Goal: Task Accomplishment & Management: Use online tool/utility

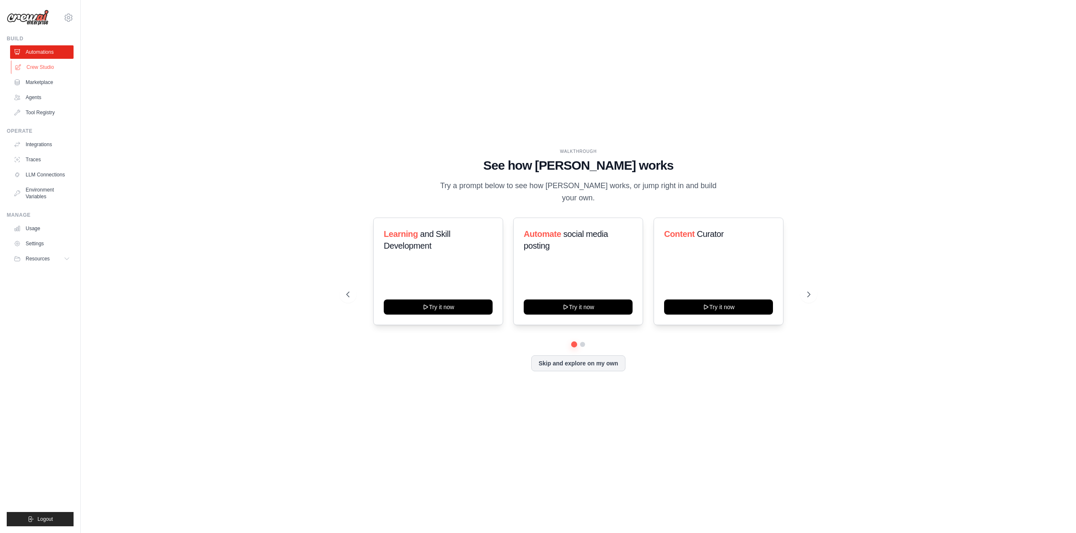
click at [31, 65] on link "Crew Studio" at bounding box center [42, 67] width 63 height 13
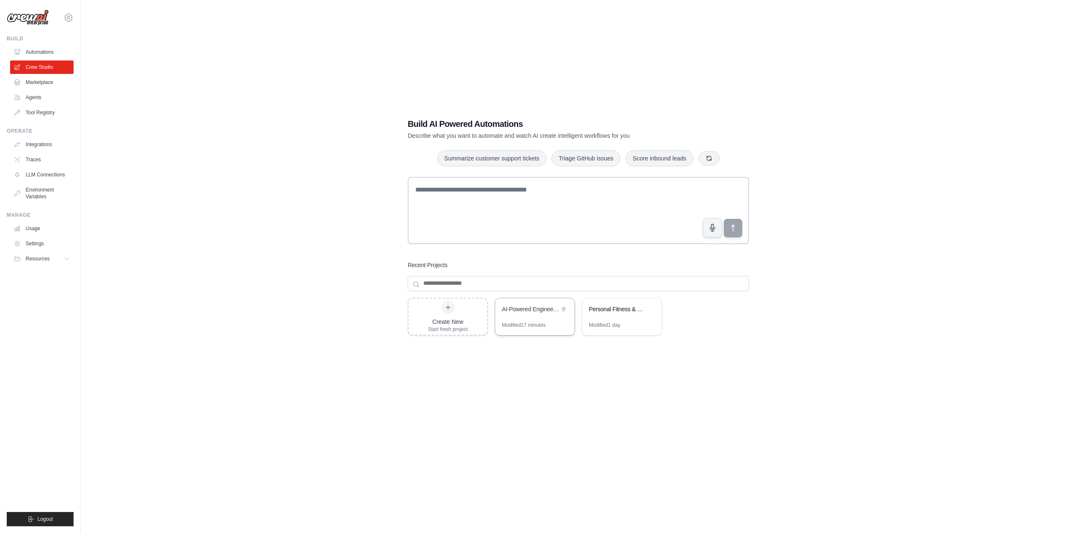
click at [522, 314] on div "AI-Powered Engineering Execution Crew" at bounding box center [531, 310] width 58 height 10
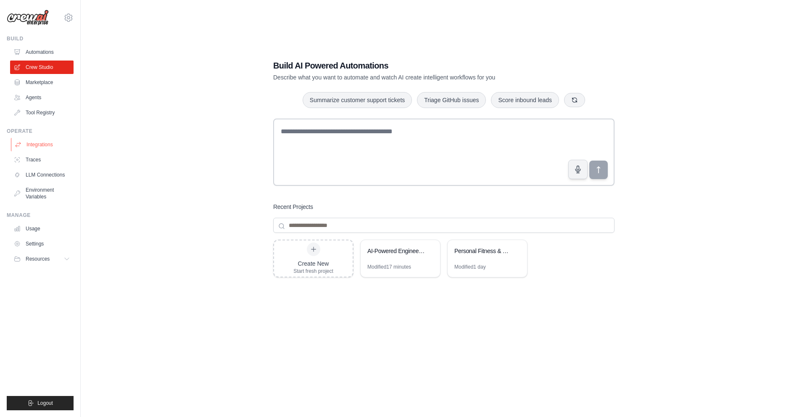
click at [50, 145] on link "Integrations" at bounding box center [42, 144] width 63 height 13
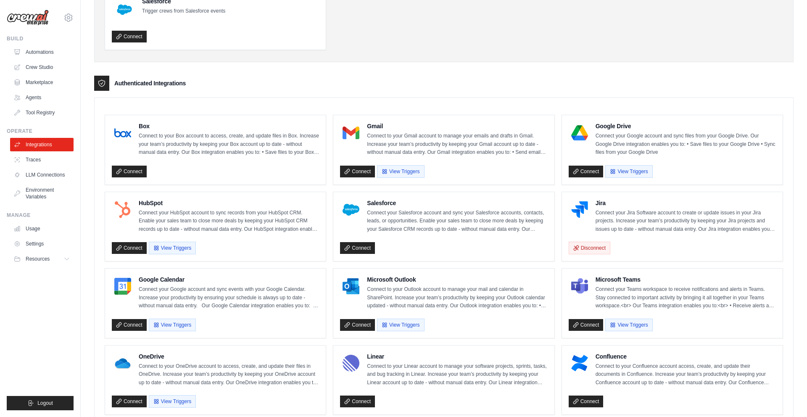
scroll to position [469, 0]
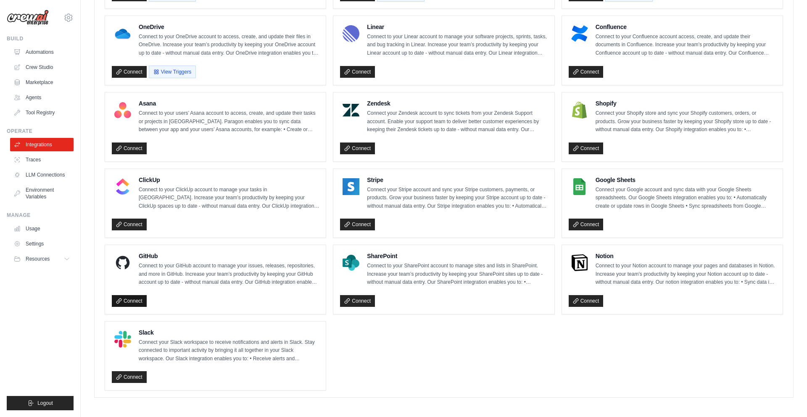
click at [131, 300] on link "Connect" at bounding box center [129, 301] width 35 height 12
click at [43, 67] on link "Crew Studio" at bounding box center [42, 67] width 63 height 13
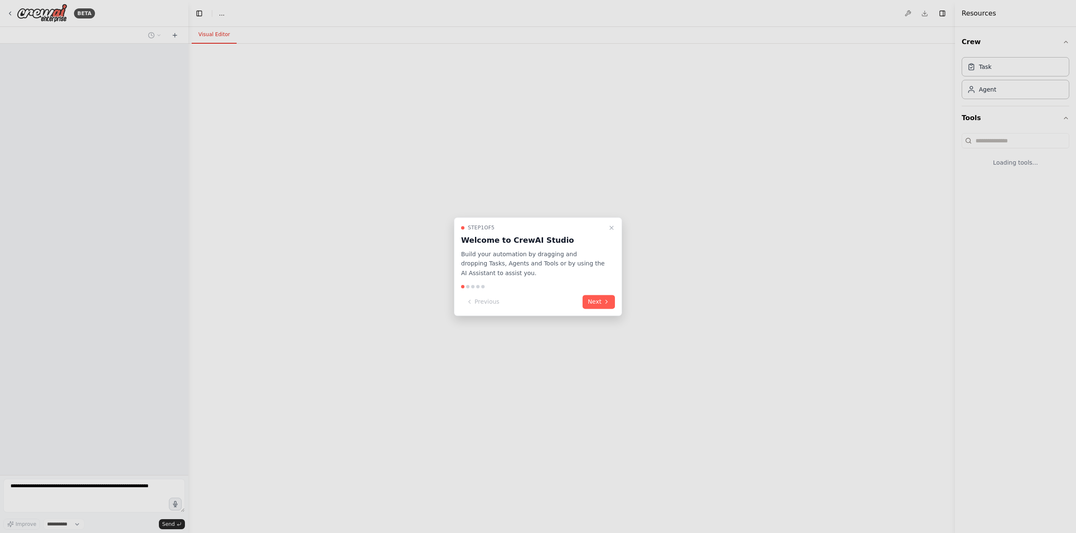
select select "****"
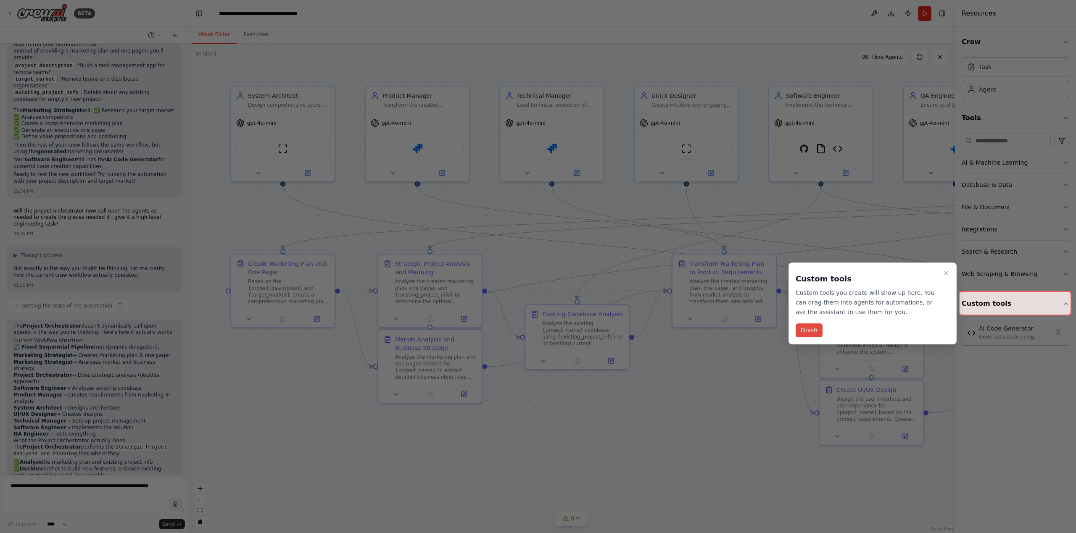
click at [807, 330] on button "Finish" at bounding box center [809, 331] width 27 height 14
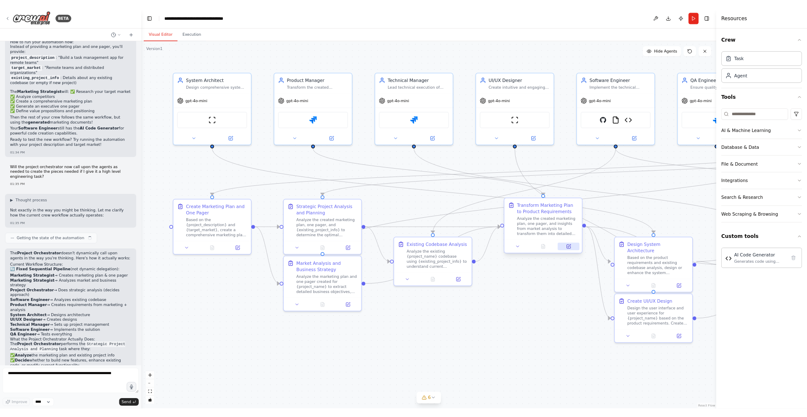
scroll to position [5412, 0]
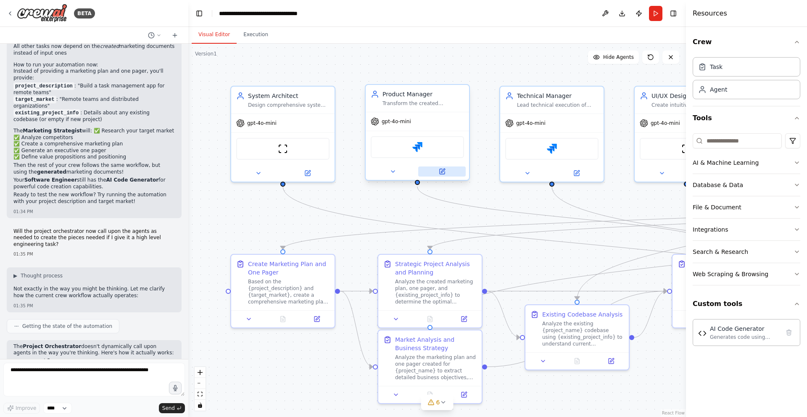
click at [444, 171] on icon at bounding box center [442, 171] width 5 height 5
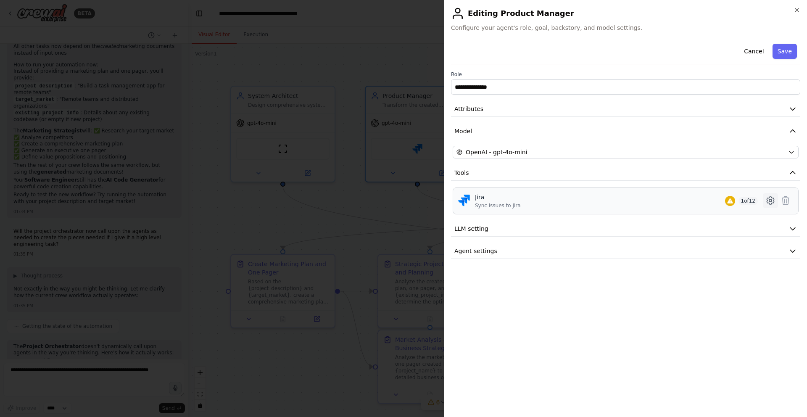
click at [769, 198] on icon at bounding box center [770, 200] width 10 height 10
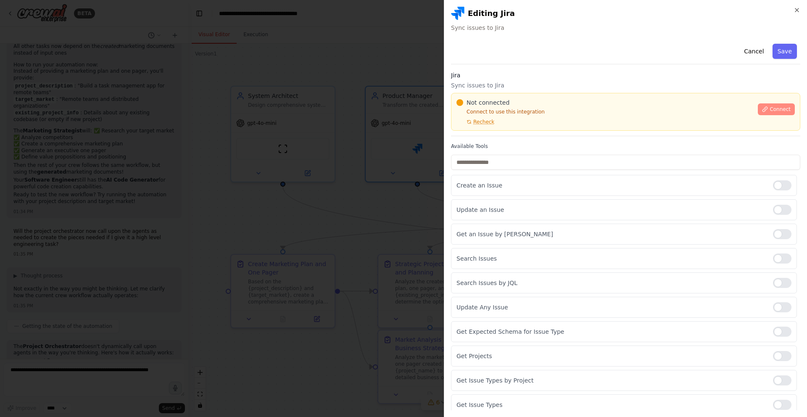
click at [774, 107] on span "Connect" at bounding box center [780, 109] width 21 height 7
click at [486, 140] on div "Cancel Save Jira Sync issues to Jira Not connected Connect to use this integrat…" at bounding box center [625, 252] width 349 height 424
click at [496, 94] on div "Not connected Connect to use this integration Recheck Connect" at bounding box center [625, 112] width 349 height 38
click at [517, 140] on div "Cancel Save Jira Sync issues to Jira Not connected Connect to use this integrat…" at bounding box center [625, 252] width 349 height 424
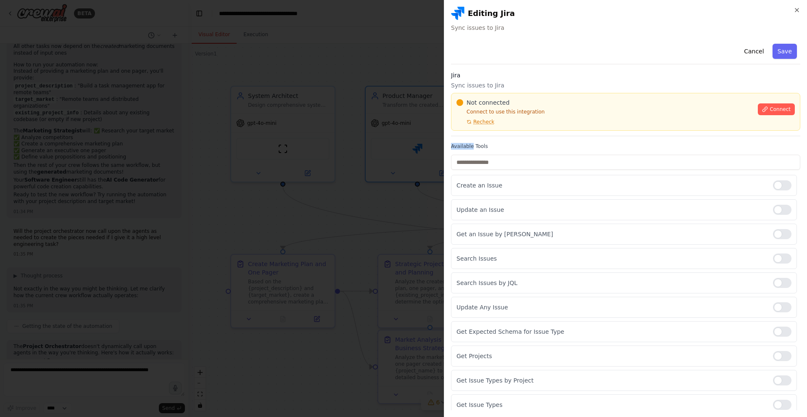
click at [517, 140] on div "Cancel Save Jira Sync issues to Jira Not connected Connect to use this integrat…" at bounding box center [625, 252] width 349 height 424
click at [501, 143] on label "Available Tools" at bounding box center [625, 146] width 349 height 7
click at [445, 138] on div "**********" at bounding box center [625, 208] width 363 height 417
click at [518, 142] on div "Cancel Save Jira Sync issues to Jira Not connected Connect to use this integrat…" at bounding box center [625, 252] width 349 height 424
click at [557, 120] on div "Not connected Connect to use this integration Recheck" at bounding box center [604, 111] width 296 height 27
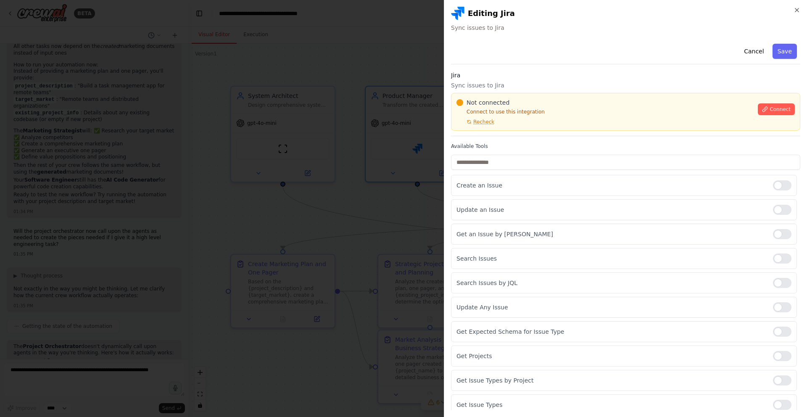
click at [552, 123] on div "Not connected Connect to use this integration Recheck" at bounding box center [604, 111] width 296 height 27
click at [343, 150] on div at bounding box center [403, 208] width 807 height 417
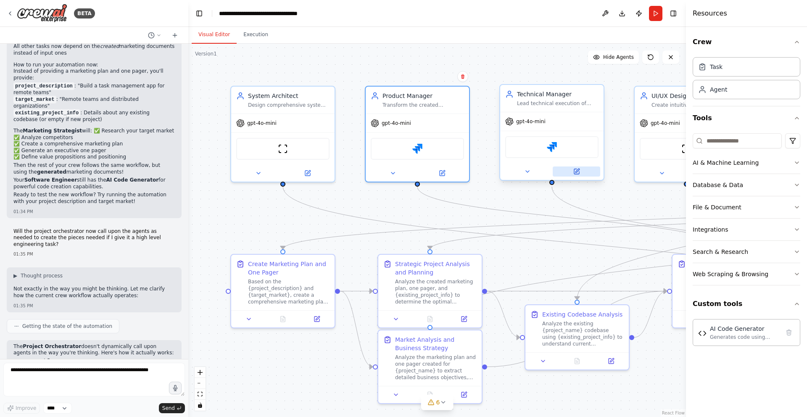
click at [580, 170] on button at bounding box center [576, 171] width 47 height 10
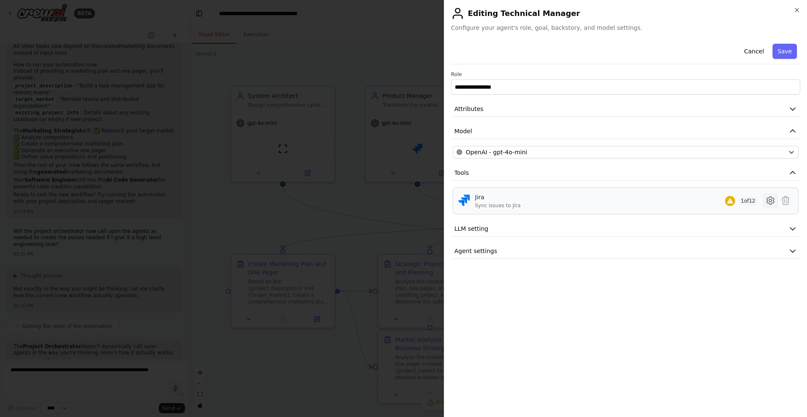
click at [770, 201] on icon at bounding box center [770, 200] width 10 height 10
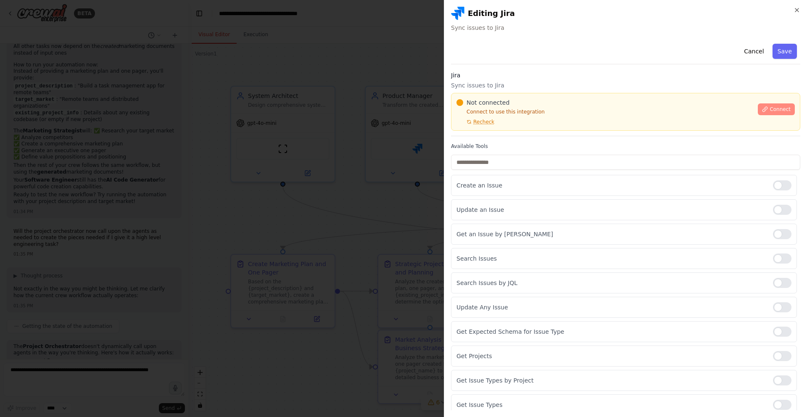
click at [783, 108] on span "Connect" at bounding box center [780, 109] width 21 height 7
click at [513, 138] on div "Cancel Save Jira Sync issues to Jira Not connected Connect to use this integrat…" at bounding box center [625, 252] width 349 height 424
click at [486, 135] on div "Jira Sync issues to Jira Not connected Connect to use this integration Recheck …" at bounding box center [625, 103] width 349 height 65
click at [461, 143] on label "Available Tools" at bounding box center [625, 146] width 349 height 7
click at [556, 123] on div "Not connected Connect to use this integration Recheck" at bounding box center [604, 111] width 296 height 27
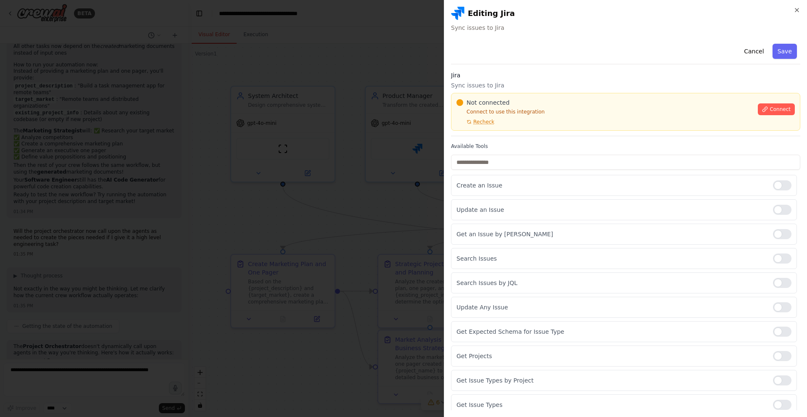
click at [550, 124] on div "Not connected Connect to use this integration Recheck" at bounding box center [604, 111] width 296 height 27
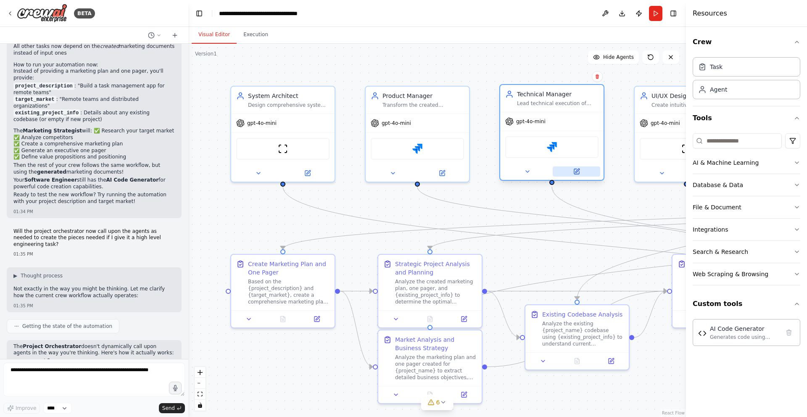
click at [579, 171] on icon at bounding box center [576, 171] width 7 height 7
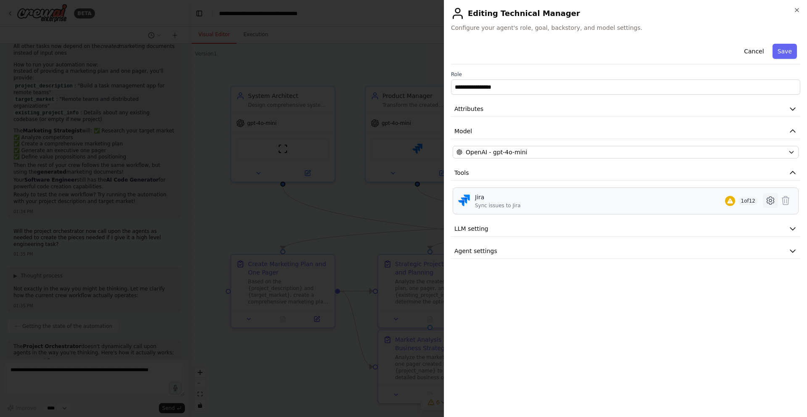
click at [768, 200] on icon at bounding box center [770, 200] width 10 height 10
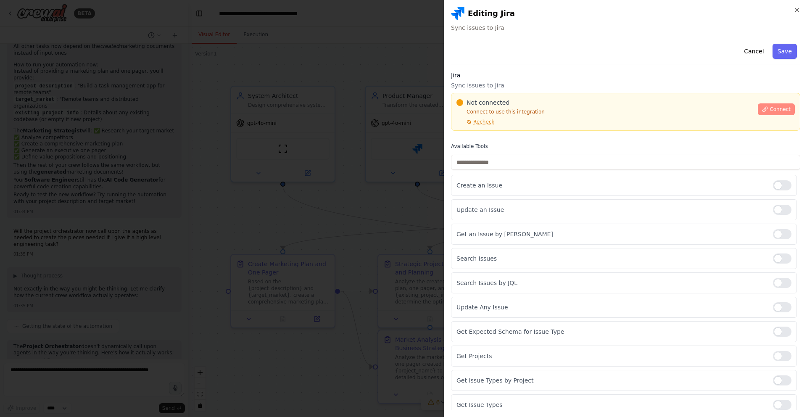
click at [777, 107] on span "Connect" at bounding box center [780, 109] width 21 height 7
click at [412, 136] on div at bounding box center [403, 208] width 807 height 417
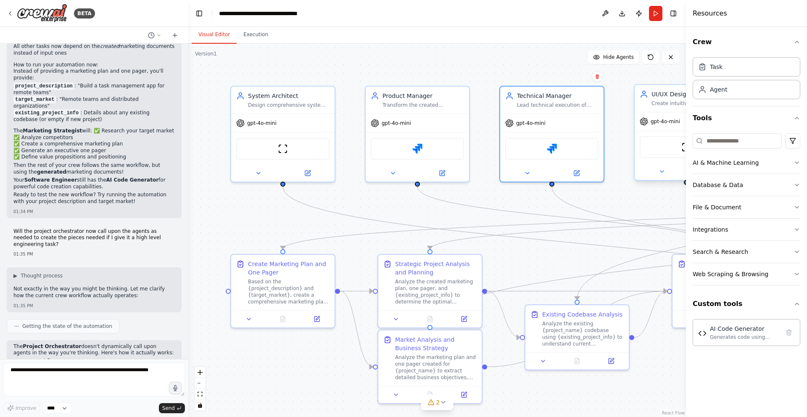
click at [669, 150] on div "ScrapeWebsiteTool" at bounding box center [686, 147] width 93 height 22
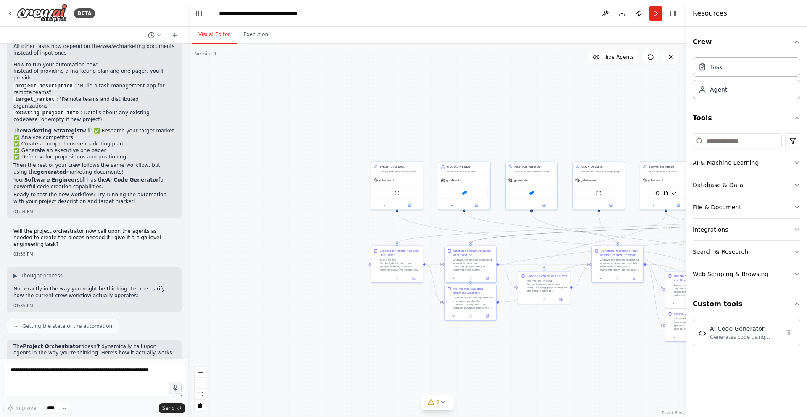
drag, startPoint x: 551, startPoint y: 235, endPoint x: 371, endPoint y: 224, distance: 180.6
click at [371, 224] on div ".deletable-edge-delete-btn { width: 20px; height: 20px; border: 0px solid #ffff…" at bounding box center [437, 230] width 498 height 373
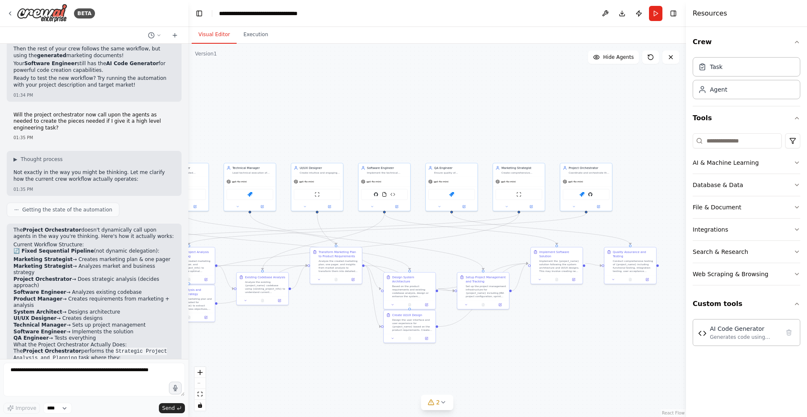
drag, startPoint x: 403, startPoint y: 124, endPoint x: 121, endPoint y: 125, distance: 281.6
click at [121, 125] on div "BETA I would like to create an engineering crew, with a system architect, produ…" at bounding box center [403, 208] width 807 height 417
click at [396, 205] on icon at bounding box center [397, 206] width 3 height 3
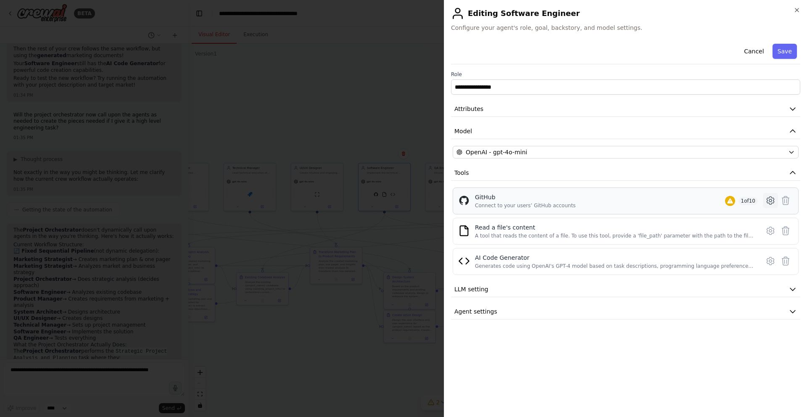
click at [770, 199] on icon at bounding box center [770, 200] width 3 height 3
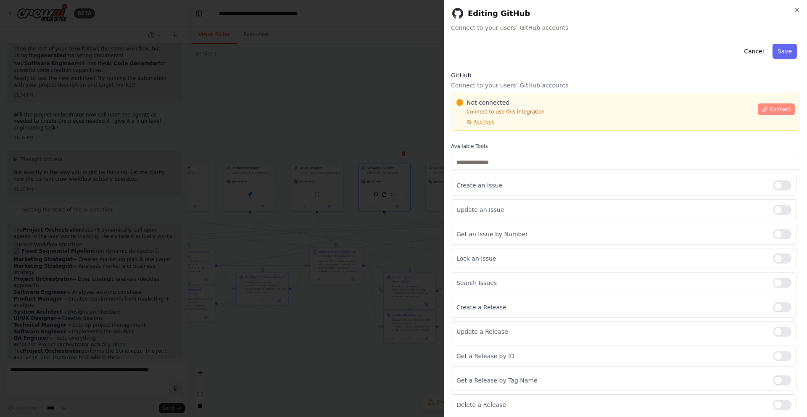
click at [768, 107] on icon at bounding box center [765, 109] width 6 height 6
click at [355, 85] on div at bounding box center [403, 208] width 807 height 417
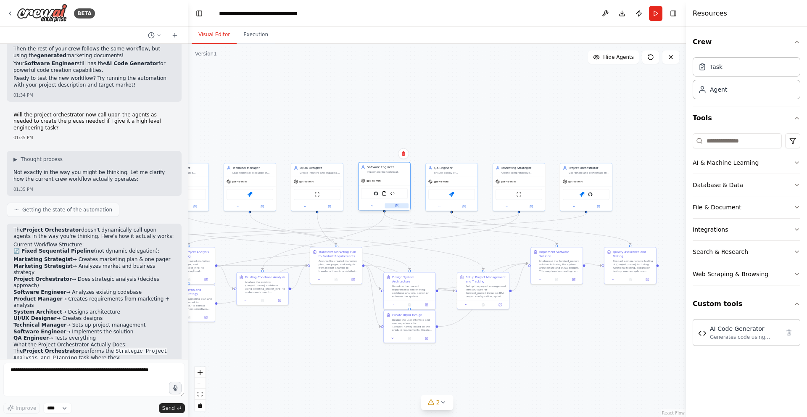
click at [397, 206] on icon at bounding box center [397, 206] width 3 height 3
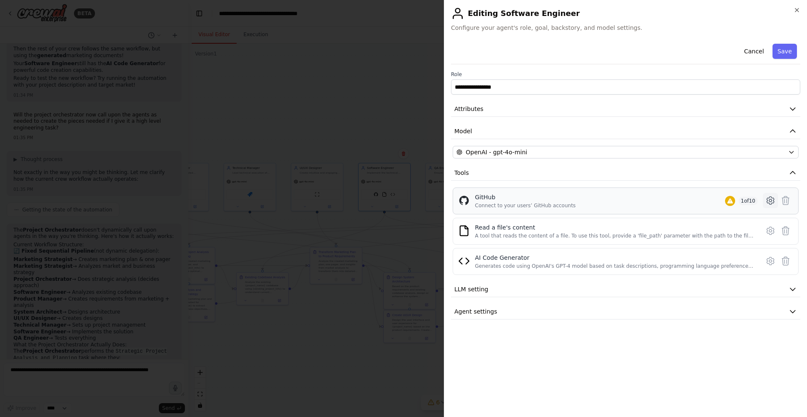
click at [767, 199] on icon at bounding box center [770, 200] width 10 height 10
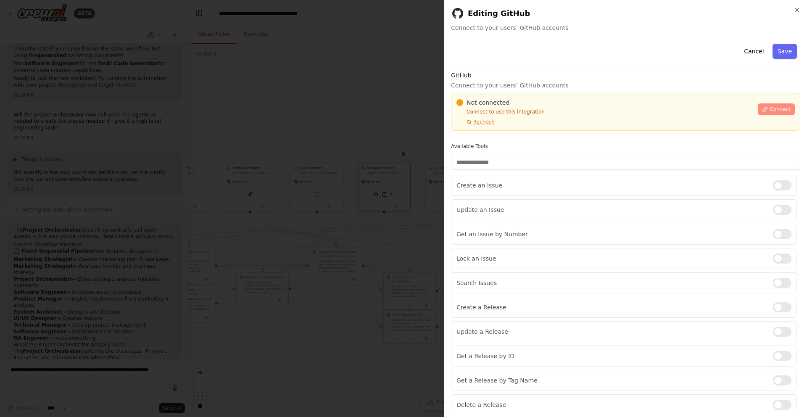
click at [781, 107] on span "Connect" at bounding box center [780, 109] width 21 height 7
click at [393, 48] on div at bounding box center [403, 208] width 807 height 417
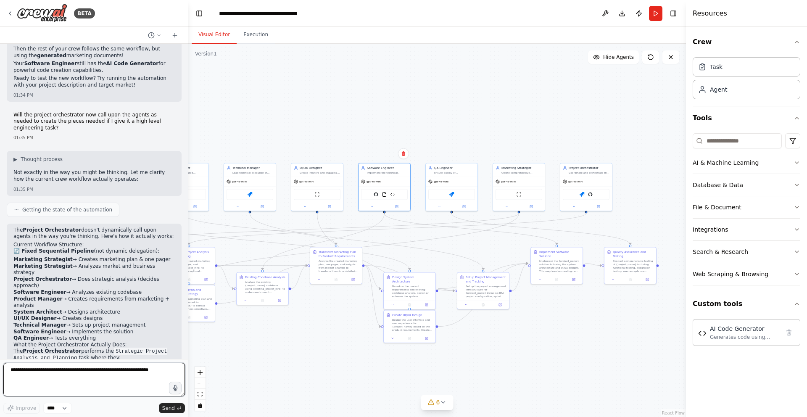
click at [41, 370] on textarea at bounding box center [94, 380] width 182 height 34
type textarea "**********"
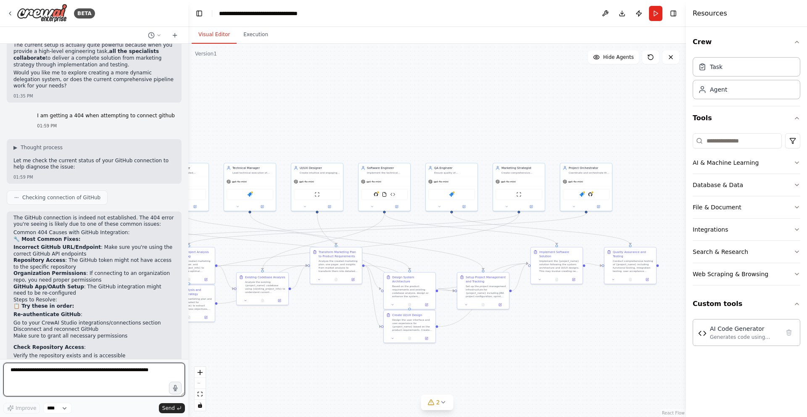
scroll to position [5947, 0]
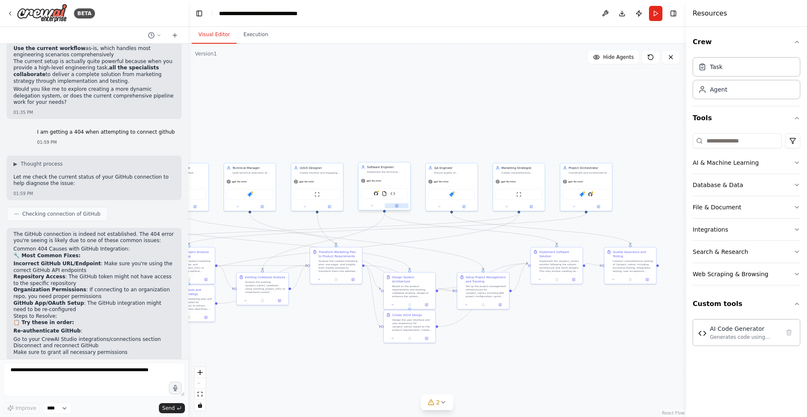
click at [391, 205] on button at bounding box center [397, 205] width 24 height 5
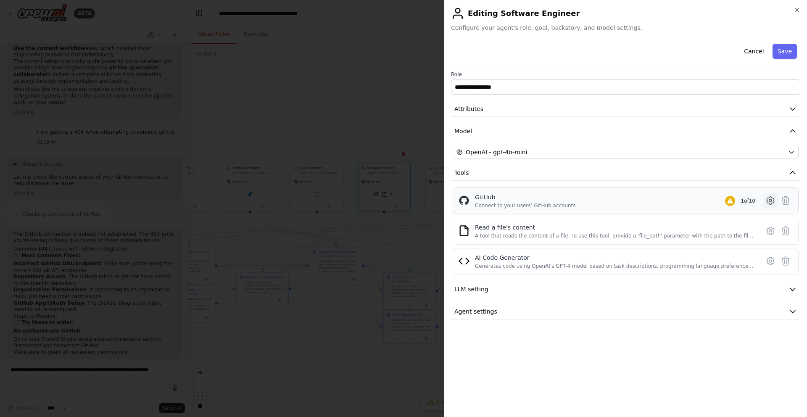
click at [769, 199] on icon at bounding box center [770, 200] width 10 height 10
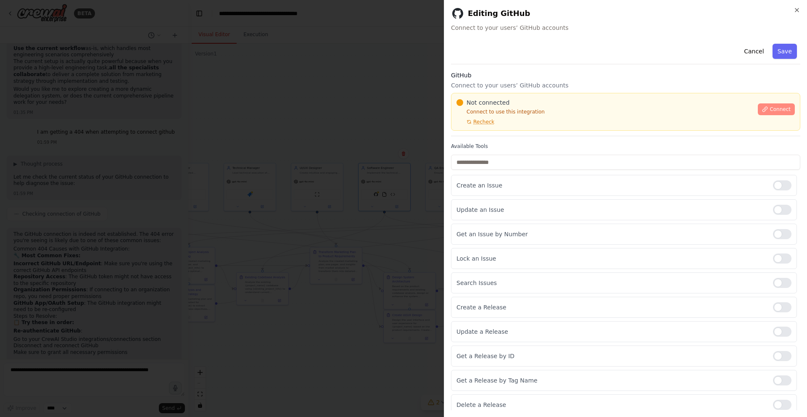
click at [768, 108] on button "Connect" at bounding box center [776, 109] width 37 height 12
click at [770, 108] on span "Connect" at bounding box center [780, 109] width 21 height 7
click at [421, 60] on div at bounding box center [403, 208] width 807 height 417
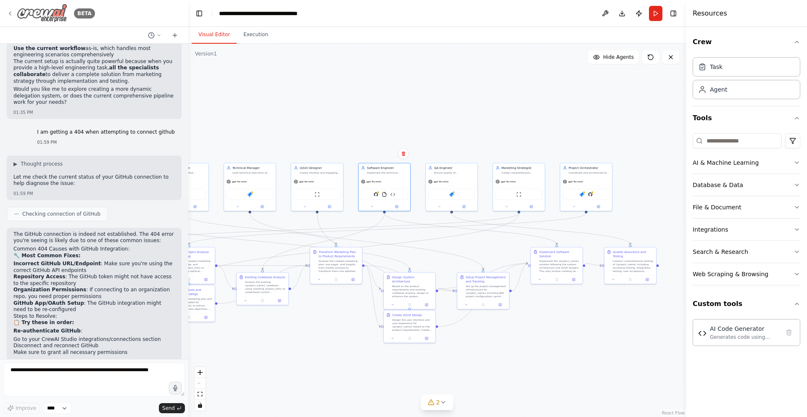
click at [11, 15] on icon at bounding box center [10, 13] width 7 height 7
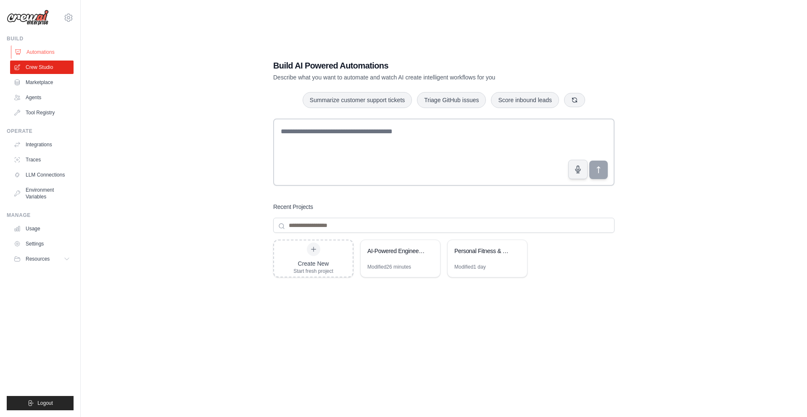
click at [34, 50] on link "Automations" at bounding box center [42, 51] width 63 height 13
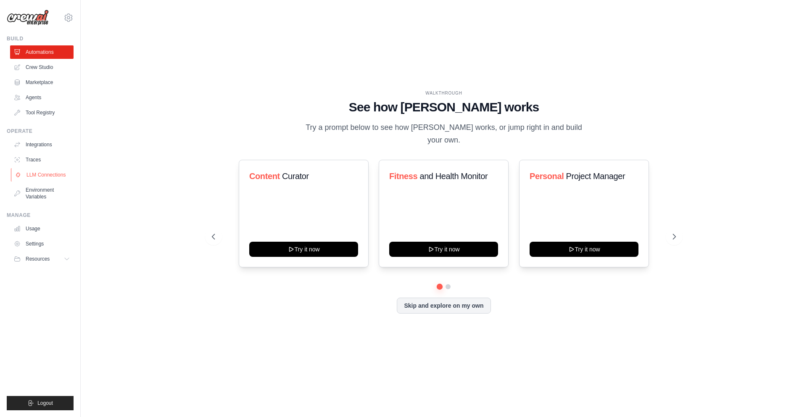
click at [33, 176] on link "LLM Connections" at bounding box center [42, 174] width 63 height 13
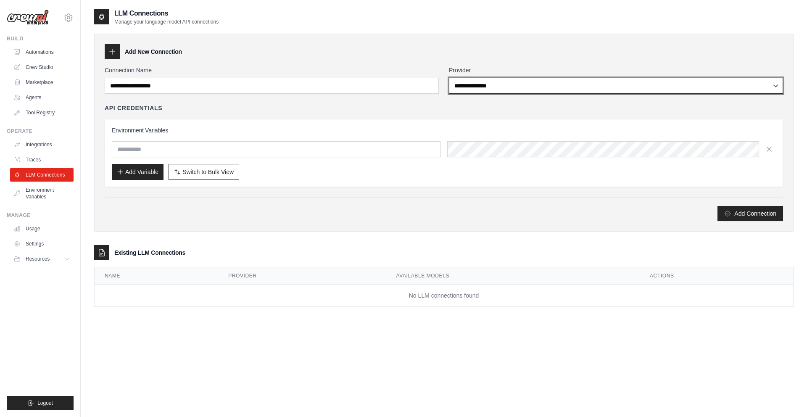
click at [476, 89] on select "**********" at bounding box center [616, 86] width 334 height 16
select select "******"
click at [449, 78] on select "**********" at bounding box center [616, 86] width 334 height 16
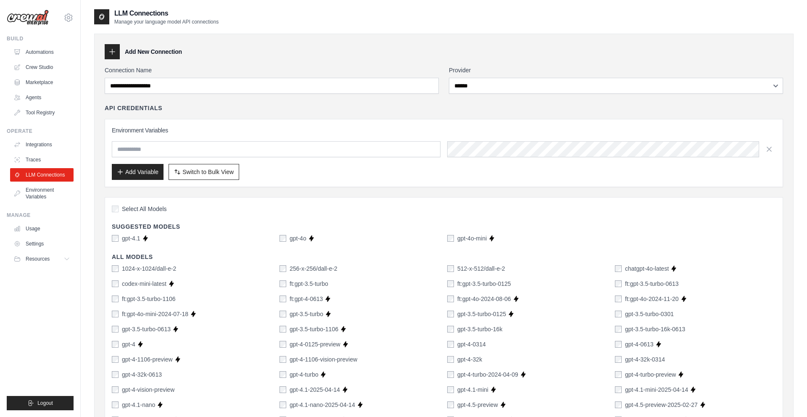
click at [10, 38] on div "Build" at bounding box center [40, 38] width 67 height 7
click at [28, 20] on img at bounding box center [28, 18] width 42 height 16
click at [63, 18] on icon at bounding box center [68, 18] width 10 height 10
click at [51, 38] on div "danperea@gmail.com" at bounding box center [68, 36] width 61 height 8
click at [8, 16] on img at bounding box center [28, 18] width 42 height 16
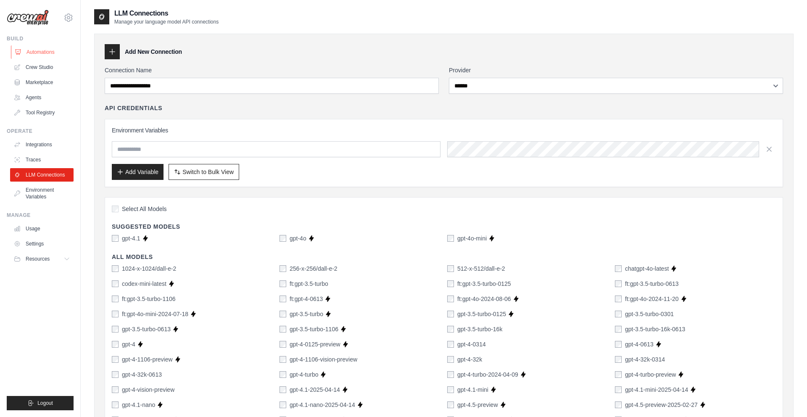
click at [19, 54] on icon at bounding box center [18, 52] width 5 height 5
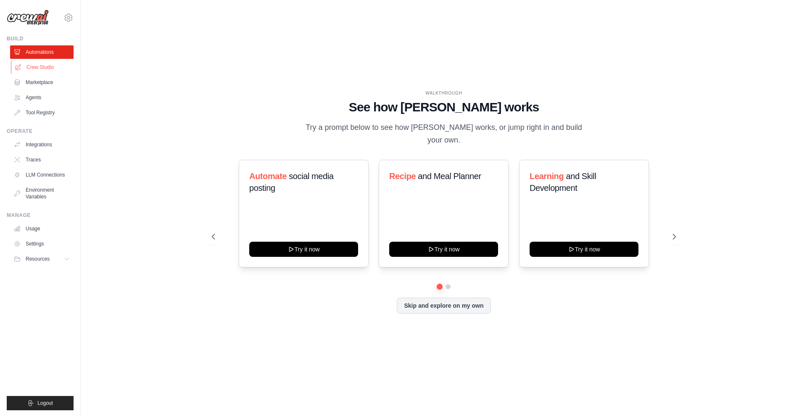
click at [32, 64] on link "Crew Studio" at bounding box center [42, 67] width 63 height 13
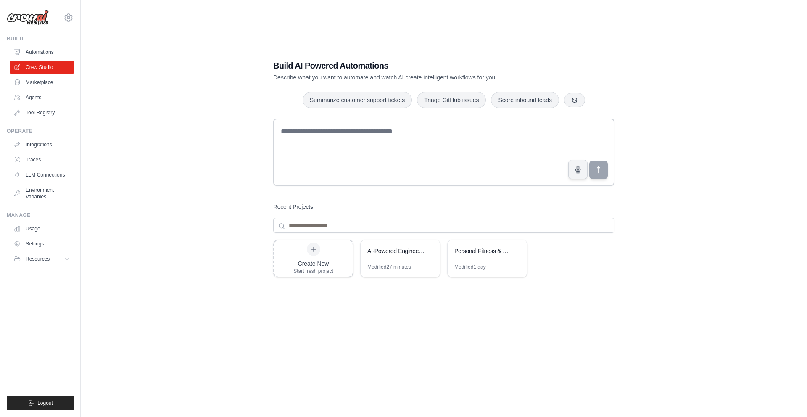
click at [100, 122] on div "Build AI Powered Automations Describe what you want to automate and watch AI cr…" at bounding box center [443, 216] width 699 height 417
click at [413, 256] on div "AI-Powered Engineering Execution Crew" at bounding box center [396, 252] width 58 height 10
click at [48, 146] on link "Integrations" at bounding box center [42, 144] width 63 height 13
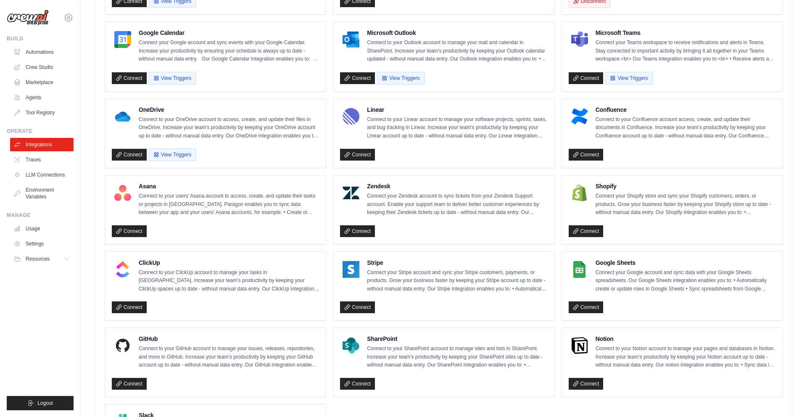
scroll to position [394, 0]
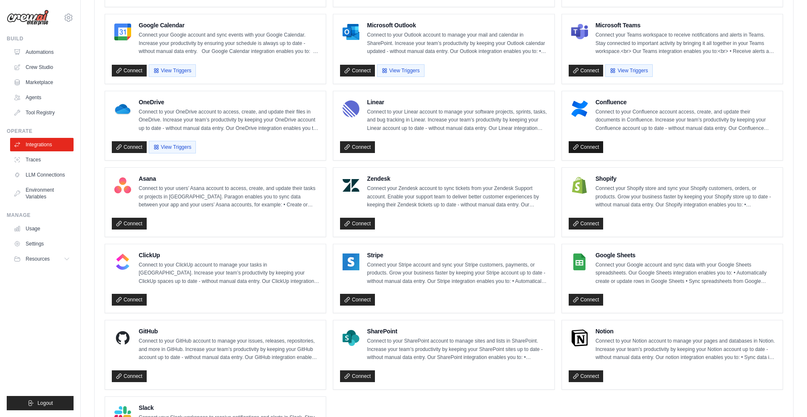
click at [585, 145] on link "Connect" at bounding box center [586, 147] width 35 height 12
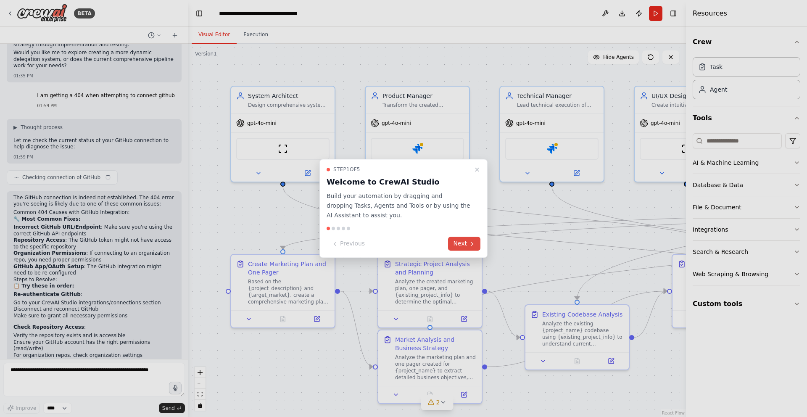
scroll to position [5963, 0]
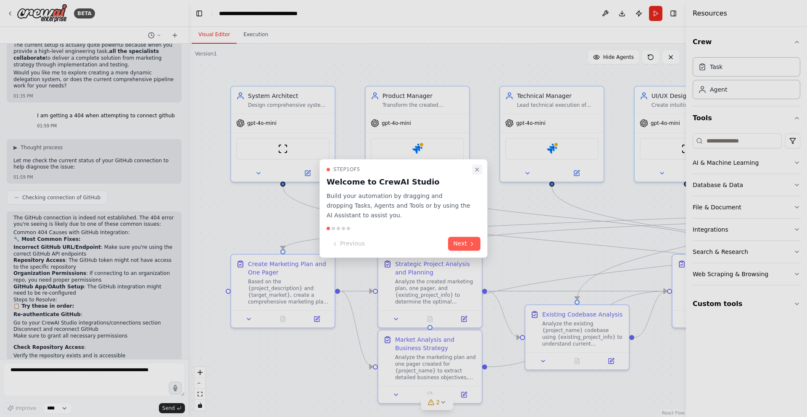
click at [477, 168] on icon "Close walkthrough" at bounding box center [477, 169] width 7 height 7
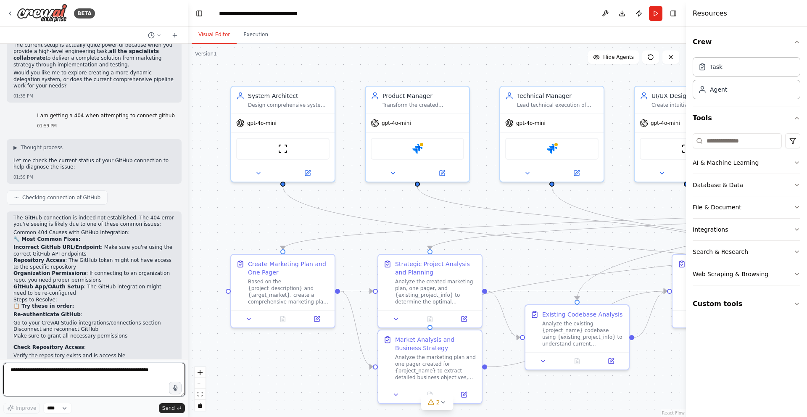
click at [51, 378] on textarea at bounding box center [94, 380] width 182 height 34
type textarea "**********"
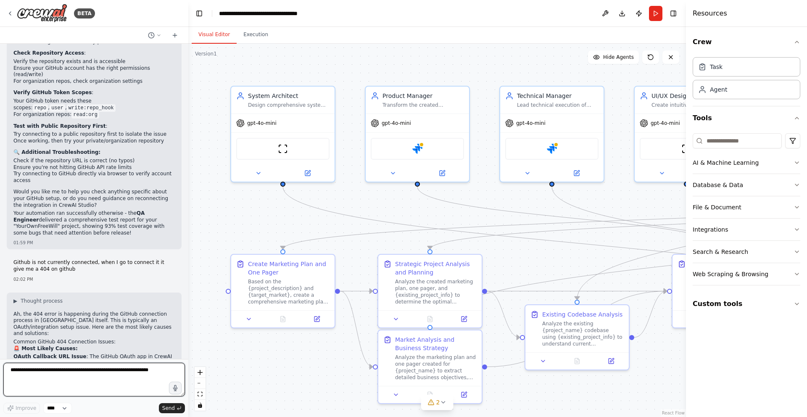
scroll to position [6250, 0]
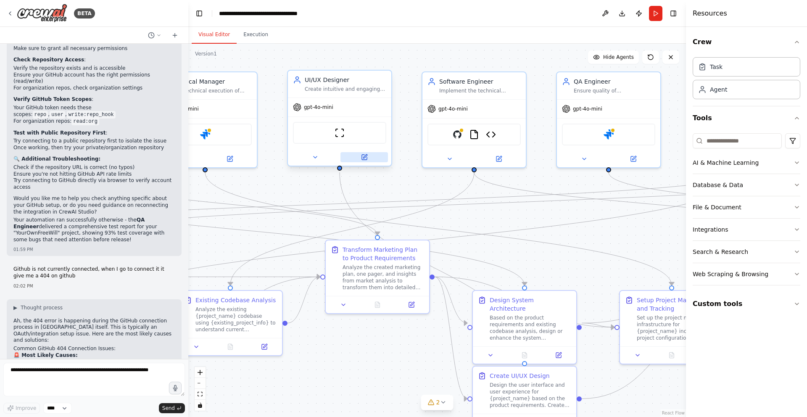
drag, startPoint x: 612, startPoint y: 202, endPoint x: 361, endPoint y: 157, distance: 254.5
click at [266, 187] on div ".deletable-edge-delete-btn { width: 20px; height: 20px; border: 0px solid #ffff…" at bounding box center [437, 230] width 498 height 373
click at [501, 159] on icon at bounding box center [499, 156] width 5 height 5
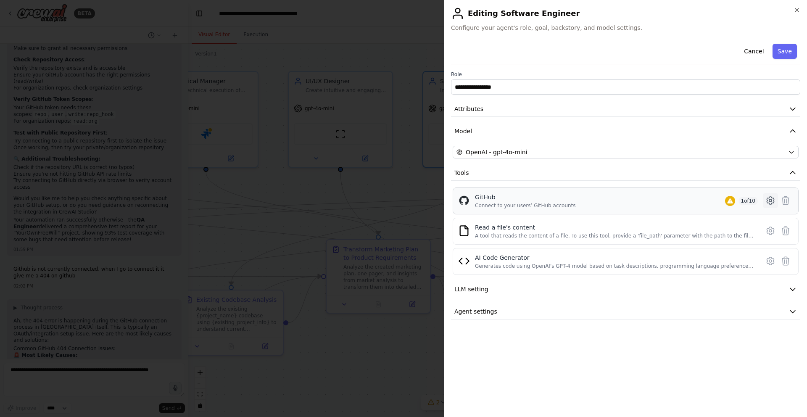
click at [773, 201] on icon at bounding box center [770, 200] width 10 height 10
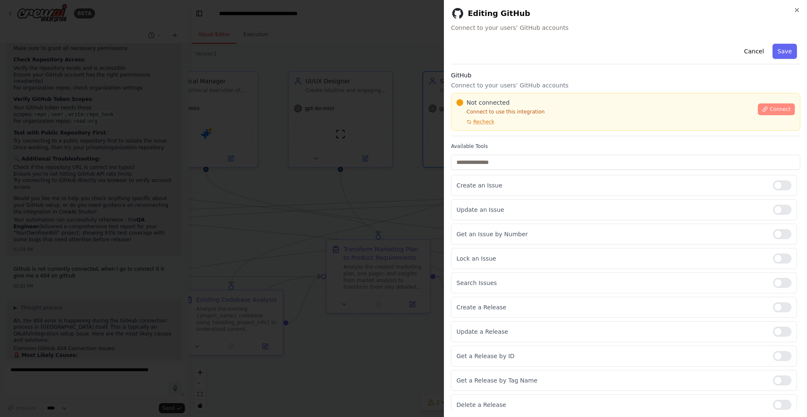
click at [781, 111] on span "Connect" at bounding box center [780, 109] width 21 height 7
click at [383, 50] on div at bounding box center [403, 208] width 807 height 417
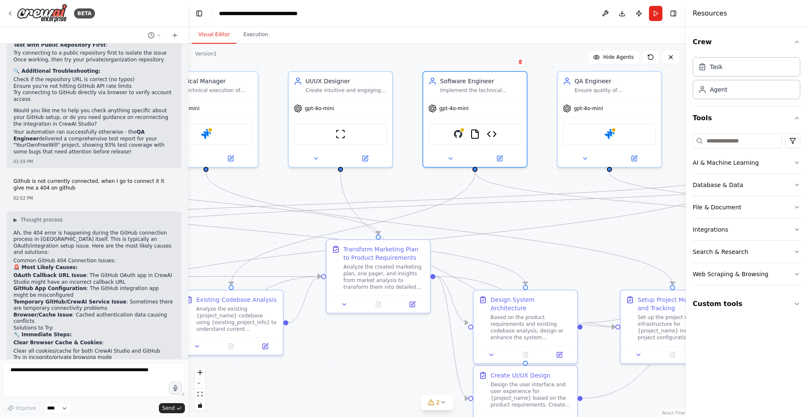
scroll to position [6341, 0]
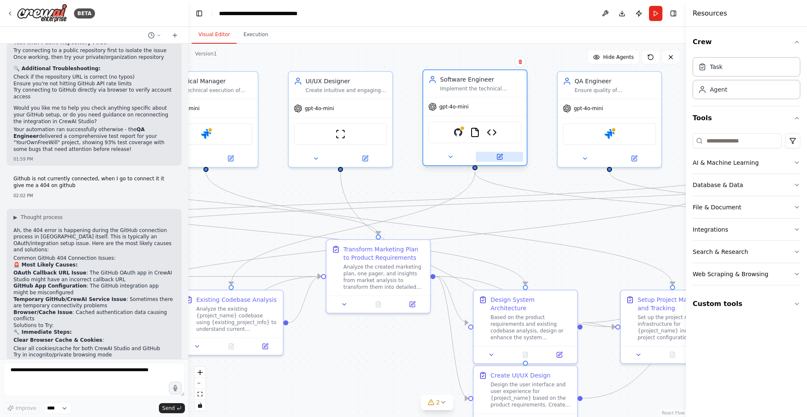
click at [509, 158] on button at bounding box center [499, 157] width 47 height 10
click at [504, 160] on button at bounding box center [499, 157] width 47 height 10
click at [505, 159] on button at bounding box center [499, 157] width 47 height 10
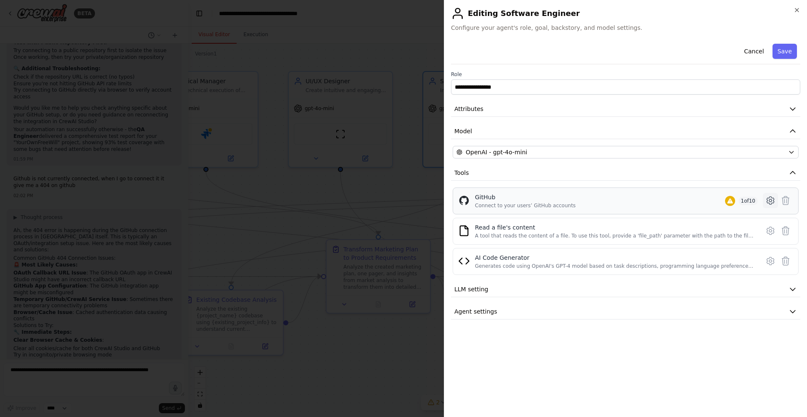
click at [772, 201] on icon at bounding box center [770, 200] width 10 height 10
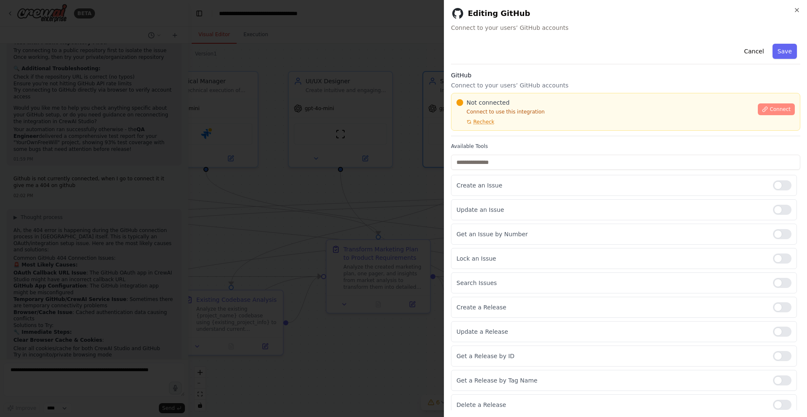
click at [766, 106] on button "Connect" at bounding box center [776, 109] width 37 height 12
click at [414, 81] on div at bounding box center [403, 208] width 807 height 417
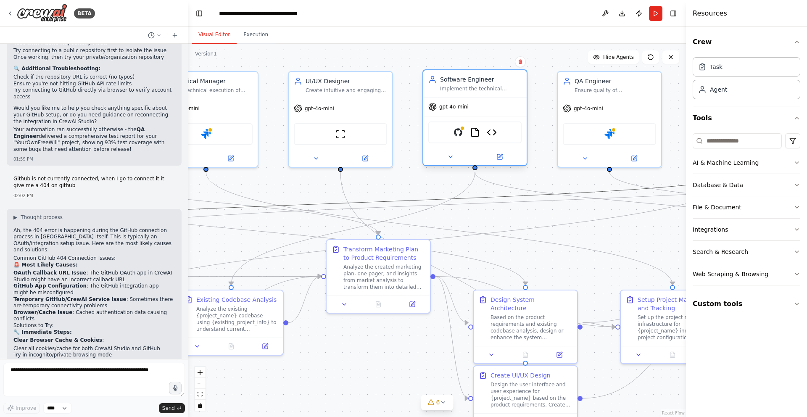
drag, startPoint x: 441, startPoint y: 175, endPoint x: 475, endPoint y: 146, distance: 43.8
click at [340, 146] on div ".deletable-edge-delete-btn { width: 20px; height: 20px; border: 0px solid #ffff…" at bounding box center [91, 215] width 498 height 373
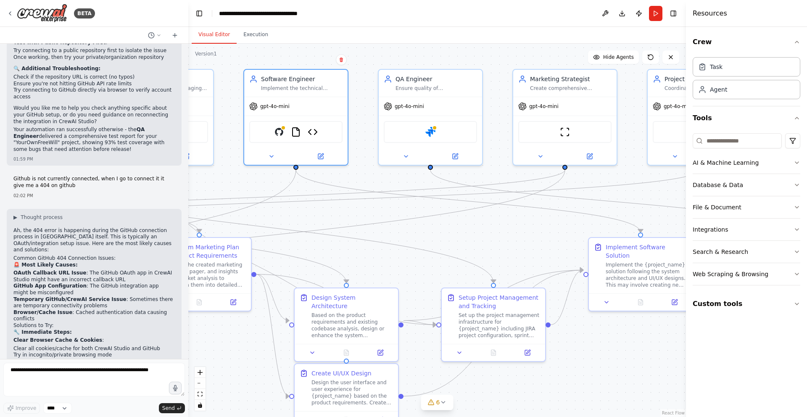
drag, startPoint x: 331, startPoint y: 180, endPoint x: 137, endPoint y: 182, distance: 193.4
click at [137, 182] on div "BETA I would like to create an engineering crew, with a system architect, produ…" at bounding box center [403, 208] width 807 height 417
click at [593, 158] on button at bounding box center [589, 155] width 47 height 10
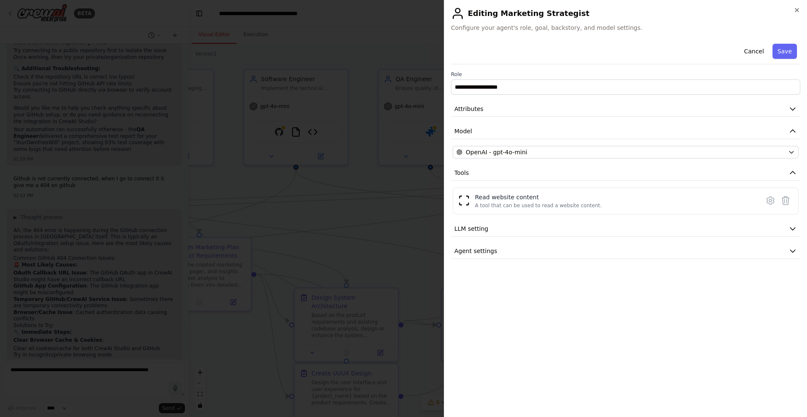
click at [385, 203] on div at bounding box center [403, 208] width 807 height 417
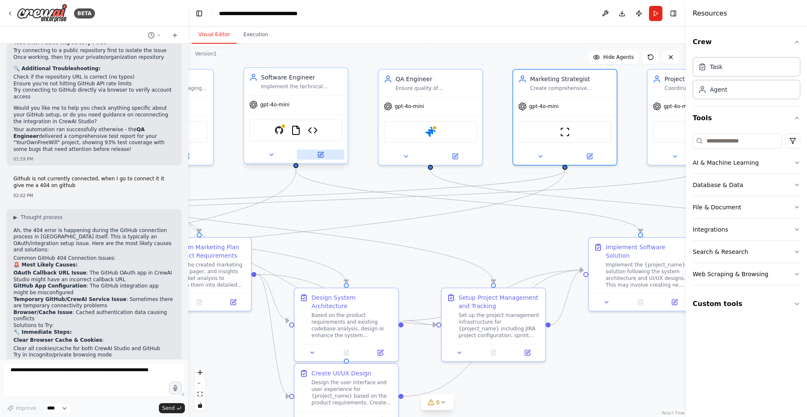
click at [318, 156] on icon at bounding box center [320, 154] width 5 height 5
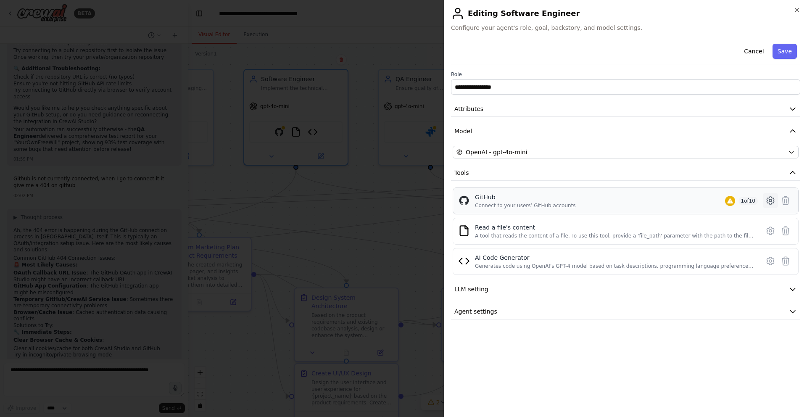
click at [767, 198] on icon at bounding box center [770, 201] width 7 height 8
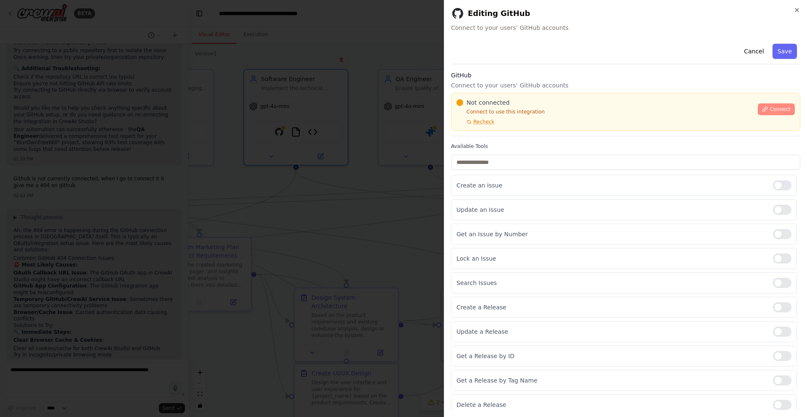
click at [779, 109] on span "Connect" at bounding box center [780, 109] width 21 height 7
click at [407, 65] on div at bounding box center [403, 208] width 807 height 417
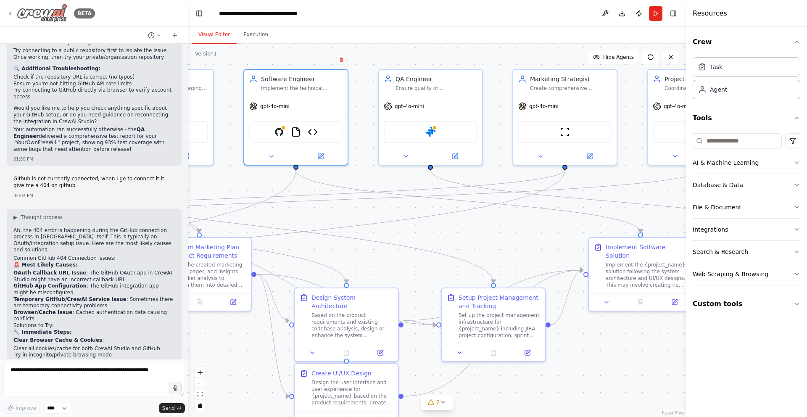
click at [8, 14] on icon at bounding box center [10, 13] width 7 height 7
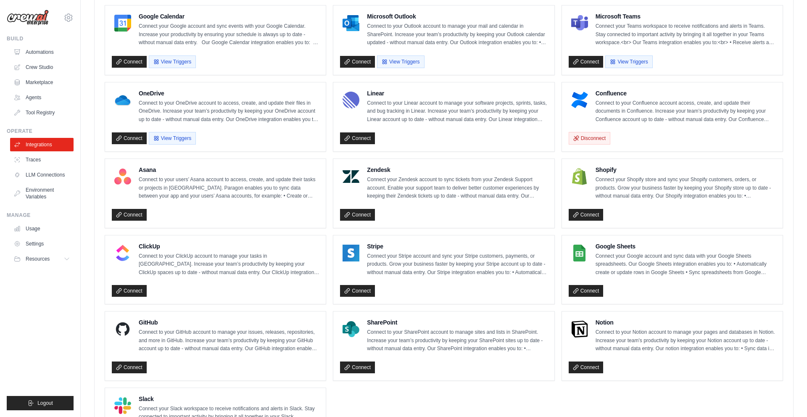
scroll to position [498, 0]
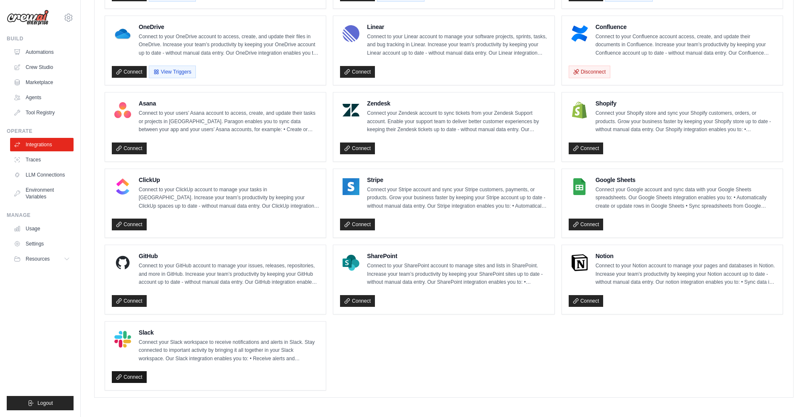
click at [128, 375] on link "Connect" at bounding box center [129, 377] width 35 height 12
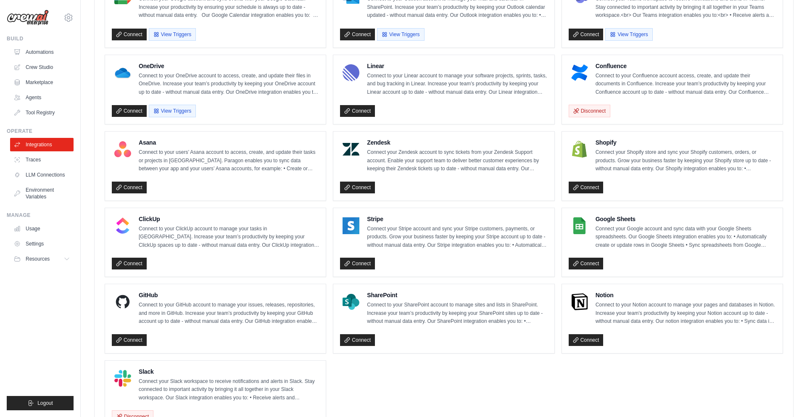
scroll to position [499, 0]
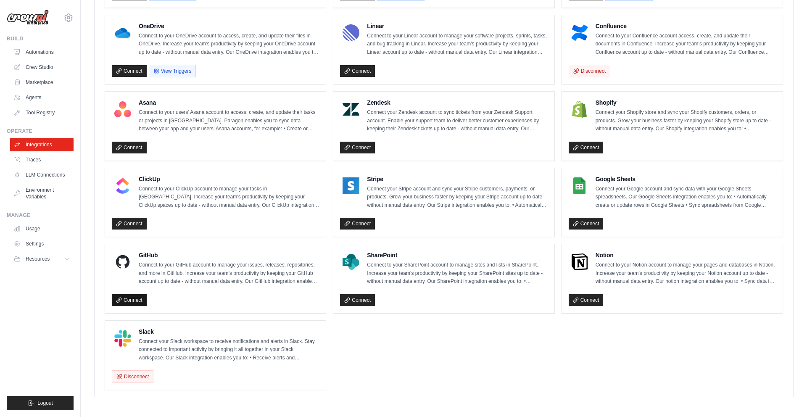
click at [130, 300] on link "Connect" at bounding box center [129, 300] width 35 height 12
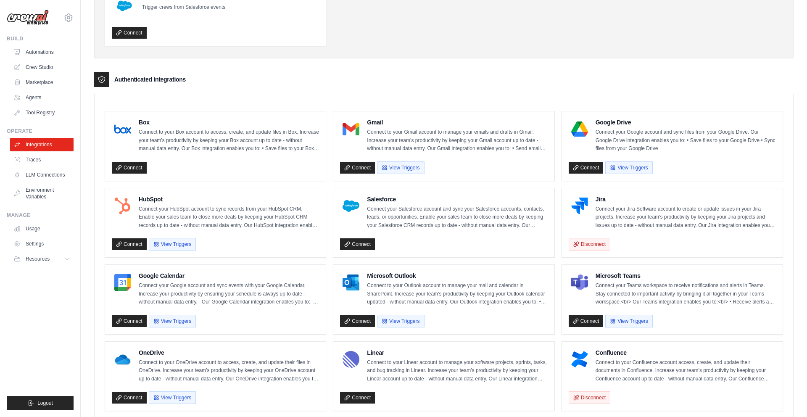
scroll to position [0, 0]
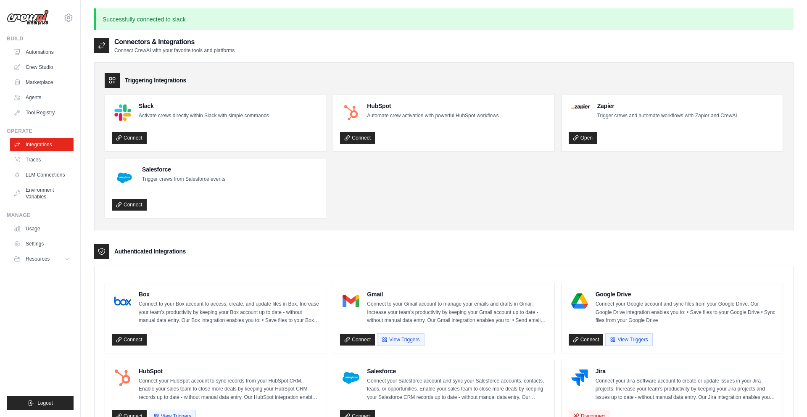
click at [437, 218] on div "Triggering Integrations Slack Activate crews directly within Slack with simple …" at bounding box center [443, 146] width 699 height 168
click at [130, 139] on link "Connect" at bounding box center [129, 138] width 35 height 12
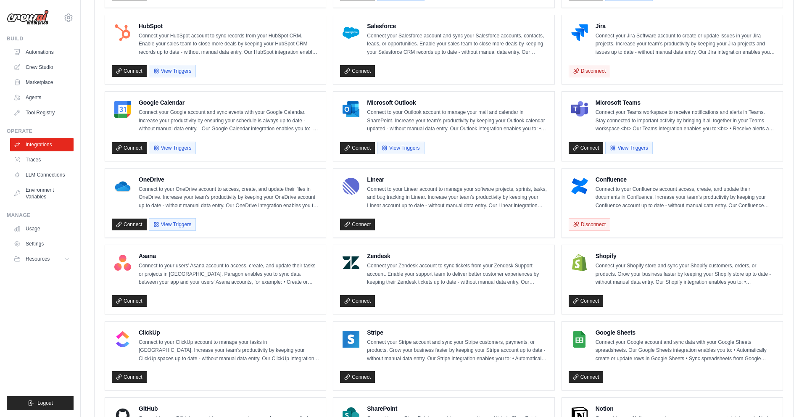
scroll to position [499, 0]
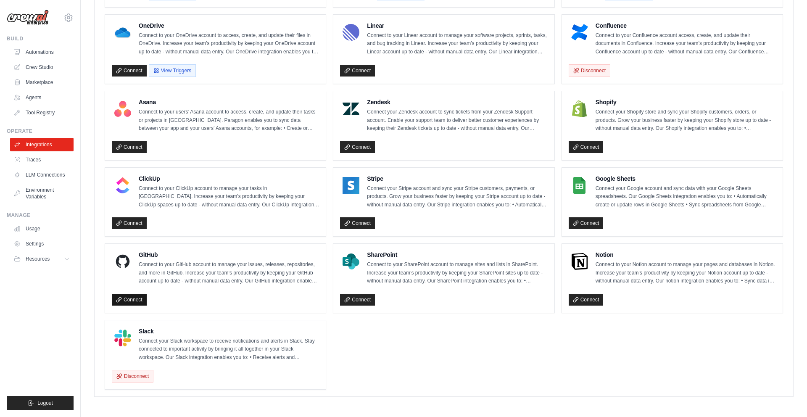
click at [134, 298] on link "Connect" at bounding box center [129, 300] width 35 height 12
click at [130, 302] on link "Connect" at bounding box center [129, 300] width 35 height 12
click at [48, 68] on link "Crew Studio" at bounding box center [42, 67] width 63 height 13
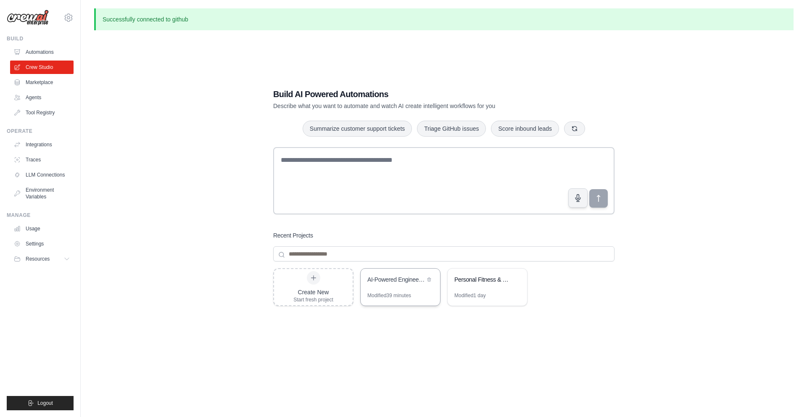
click at [409, 287] on div "AI-Powered Engineering Execution Crew" at bounding box center [400, 281] width 79 height 24
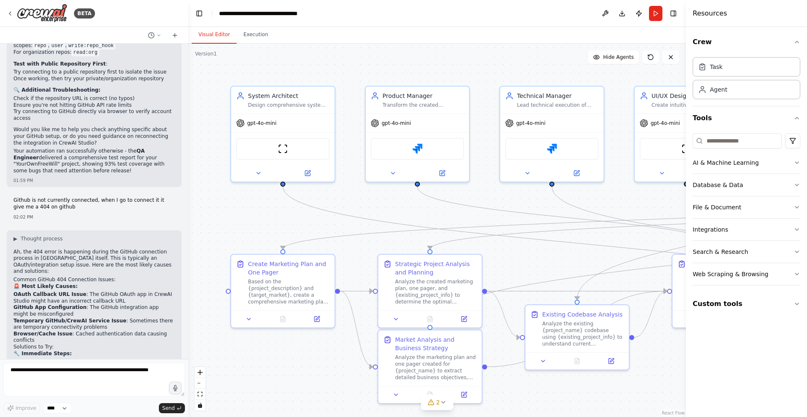
scroll to position [6318, 0]
